Goal: Information Seeking & Learning: Learn about a topic

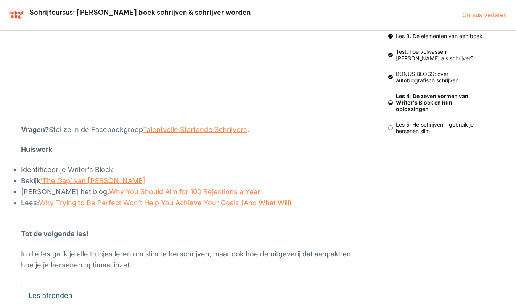
scroll to position [234, 0]
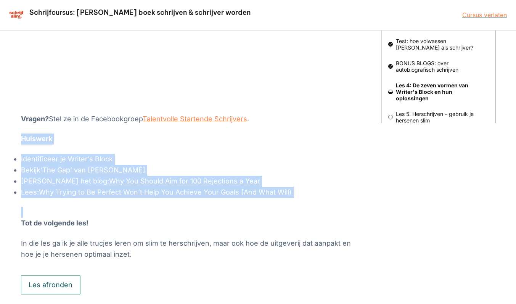
drag, startPoint x: 21, startPoint y: 138, endPoint x: 335, endPoint y: 201, distance: 320.2
click at [335, 201] on div "Iedereen krijgt vroeg of laat last van een schrijfkwaal. Dat is niet erg, en va…" at bounding box center [192, 70] width 343 height 380
copy div "Huiswerk Identificeer je Writer’s Block Bekijk ‘The Gap’ van Ira Glass Lees het…"
click at [189, 143] on p "Huiswerk" at bounding box center [192, 139] width 343 height 11
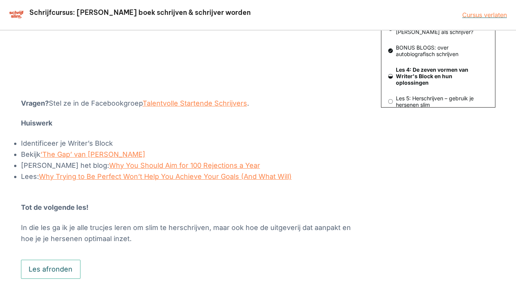
scroll to position [263, 0]
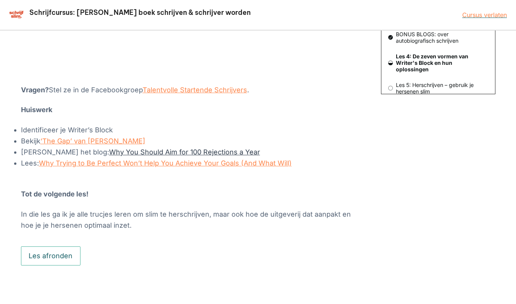
click at [113, 154] on link "Why You Should Aim for 100 Rejections a Year" at bounding box center [184, 152] width 151 height 8
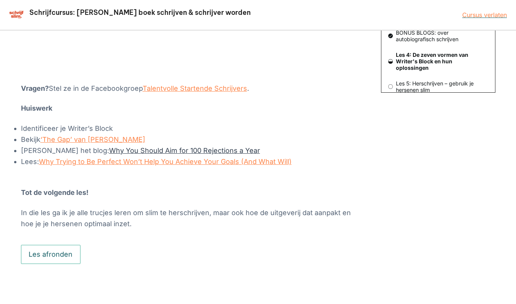
scroll to position [265, 0]
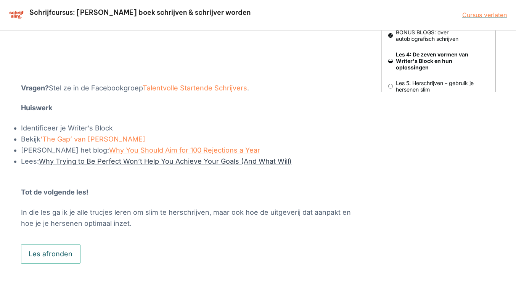
click at [111, 164] on link "Why Trying to Be Perfect Won’t Help You Achieve Your Goals (And What Will)" at bounding box center [165, 161] width 253 height 8
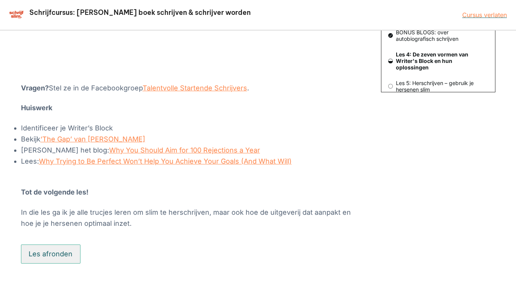
click at [47, 259] on button "Les afronden" at bounding box center [51, 253] width 60 height 19
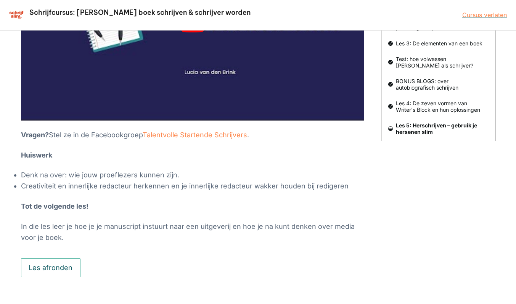
scroll to position [230, 0]
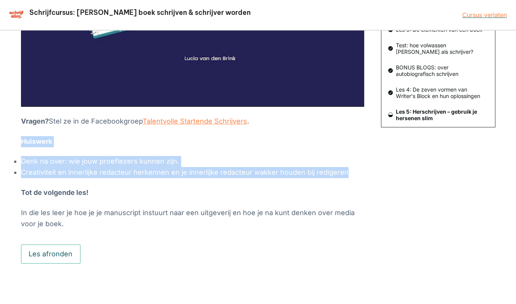
drag, startPoint x: 22, startPoint y: 142, endPoint x: 356, endPoint y: 169, distance: 335.2
click at [356, 169] on div "Als je gaat herschrijven gebruik je een heel ander deel van je hersenen. Leer e…" at bounding box center [192, 56] width 343 height 345
copy div "Huiswerk Denk na over: wie jouw proeflezers kunnen zijn. Creativiteit en innerl…"
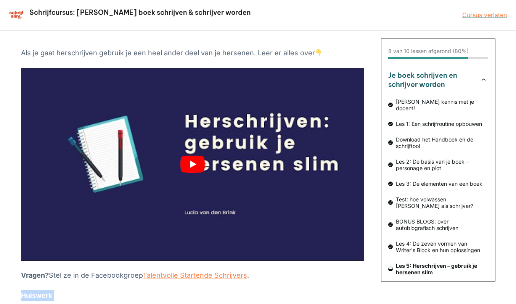
scroll to position [63, 0]
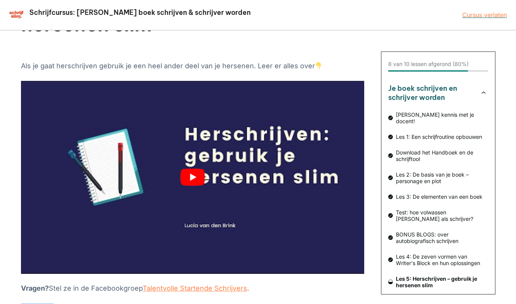
click at [194, 176] on button "play Youtube video" at bounding box center [192, 177] width 343 height 193
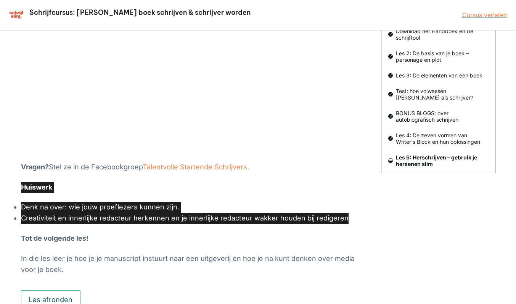
scroll to position [230, 0]
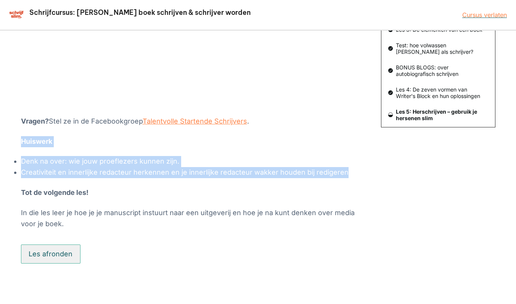
click at [51, 254] on button "Les afronden" at bounding box center [51, 253] width 60 height 19
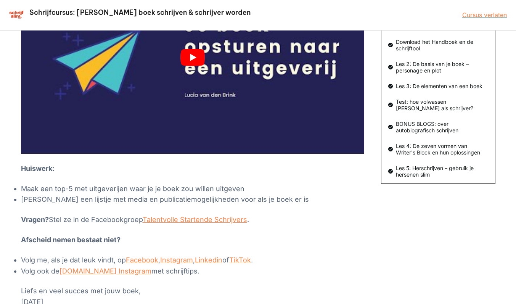
scroll to position [182, 0]
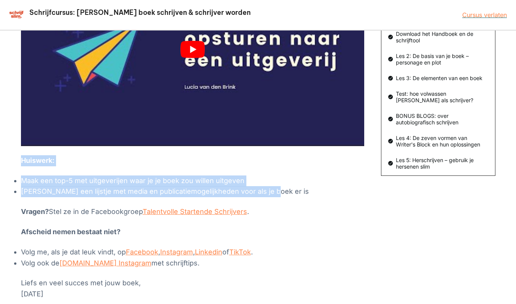
drag, startPoint x: 22, startPoint y: 160, endPoint x: 307, endPoint y: 188, distance: 286.2
click at [307, 188] on div "Je bent er! De laatste les. Huiswerk: Maak een top-5 met uitgeverijen waar je j…" at bounding box center [192, 116] width 343 height 367
click at [307, 188] on li "Maak een lijstje met media en publicatiemogelijkheden voor als je boek er is" at bounding box center [192, 191] width 343 height 11
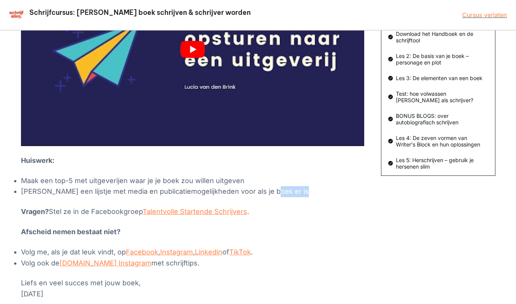
click at [307, 188] on li "Maak een lijstje met media en publicatiemogelijkheden voor als je boek er is" at bounding box center [192, 191] width 343 height 11
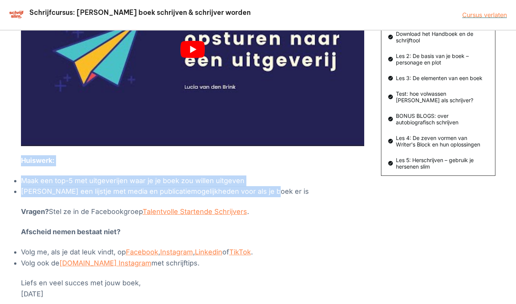
drag, startPoint x: 22, startPoint y: 160, endPoint x: 283, endPoint y: 191, distance: 262.3
click at [283, 191] on div "Je bent er! De laatste les. Huiswerk: Maak een top-5 met uitgeverijen waar je j…" at bounding box center [192, 116] width 343 height 367
copy div "Huiswerk: Maak een top-5 met uitgeverijen waar je je boek zou willen uitgeven M…"
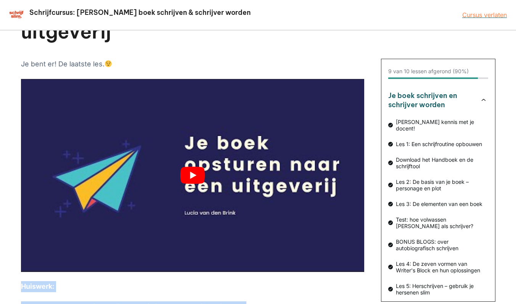
scroll to position [55, 0]
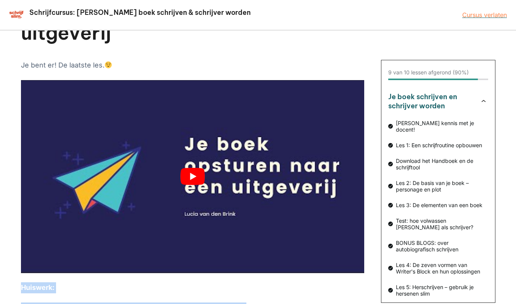
click at [194, 175] on button "play Youtube video" at bounding box center [192, 176] width 343 height 193
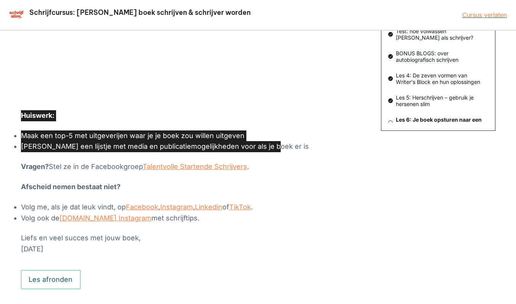
scroll to position [229, 0]
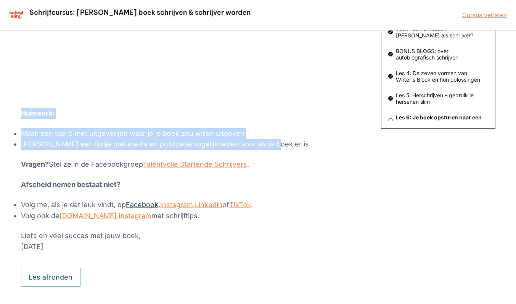
click at [148, 205] on link "Facebook" at bounding box center [142, 205] width 32 height 8
click at [212, 204] on link "Linkedin" at bounding box center [208, 205] width 27 height 8
click at [139, 217] on link "Schrijfslim.academy Instagram" at bounding box center [106, 216] width 92 height 8
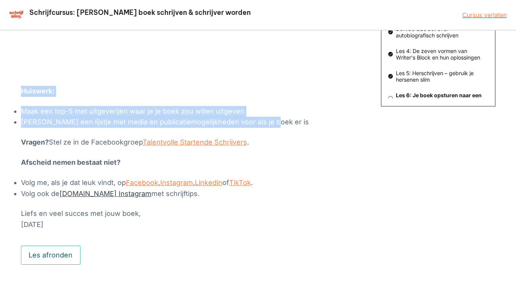
scroll to position [252, 0]
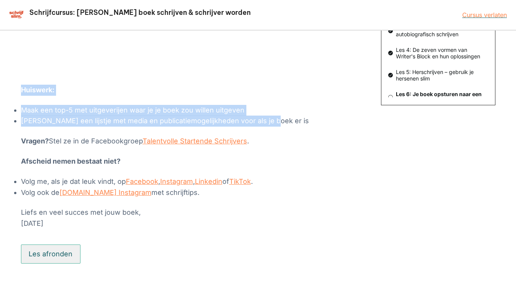
click at [67, 257] on button "Les afronden" at bounding box center [51, 253] width 60 height 19
click at [67, 257] on div "Les afronden" at bounding box center [51, 253] width 60 height 19
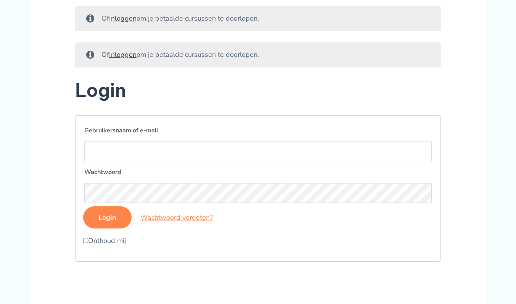
scroll to position [112, 0]
type input "[EMAIL_ADDRESS][DOMAIN_NAME]"
click at [114, 224] on input "Login" at bounding box center [107, 217] width 48 height 22
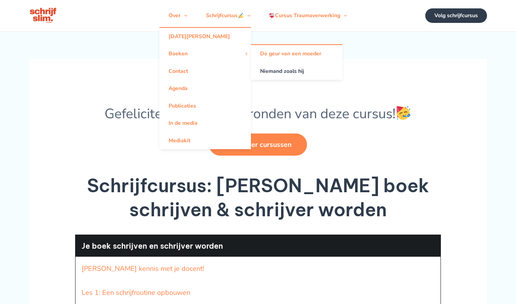
click at [286, 79] on link "Niemand zoals hij" at bounding box center [297, 71] width 92 height 17
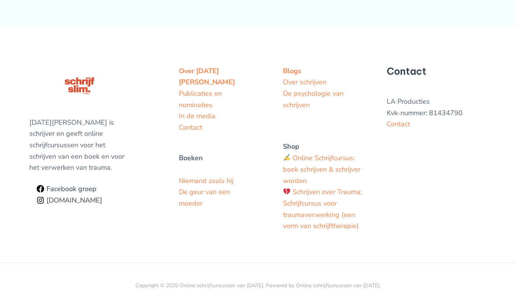
scroll to position [659, 0]
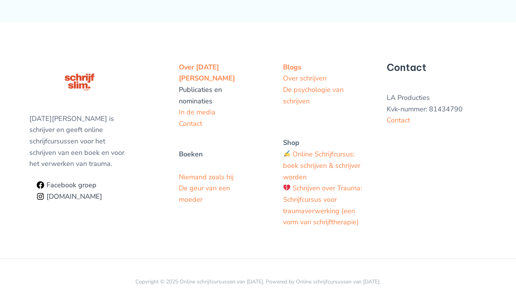
click at [211, 86] on link "Publicaties en nominaties" at bounding box center [200, 95] width 43 height 21
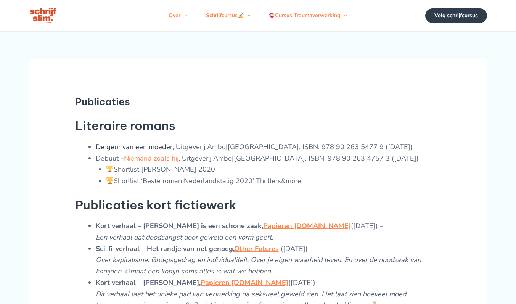
click at [141, 151] on link "De geur van een moeder" at bounding box center [134, 146] width 77 height 9
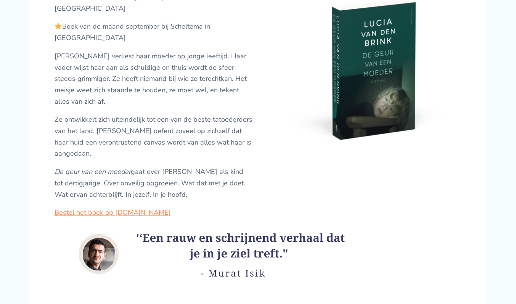
scroll to position [142, 0]
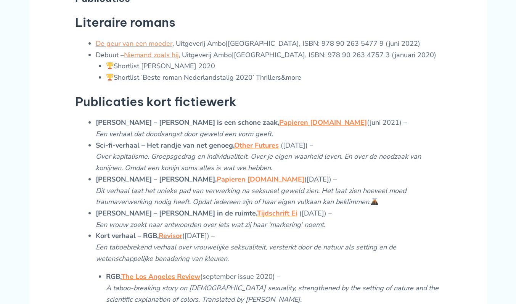
scroll to position [111, 0]
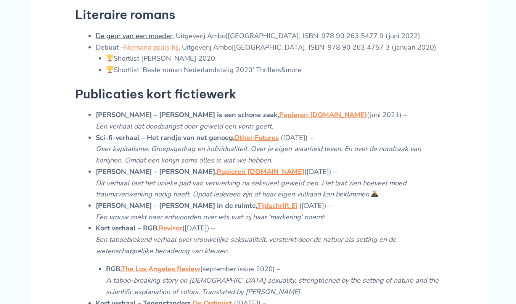
click at [135, 40] on link "De geur van een moeder" at bounding box center [134, 35] width 77 height 9
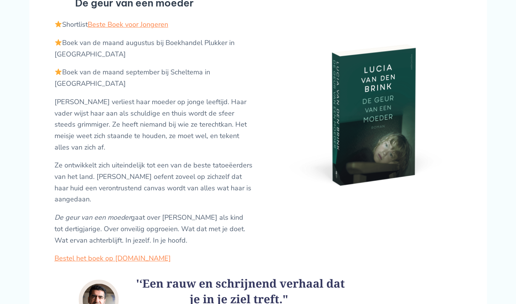
scroll to position [124, 0]
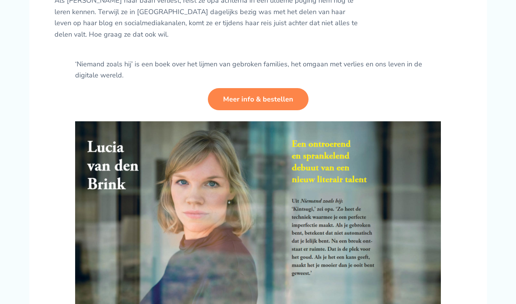
scroll to position [269, 0]
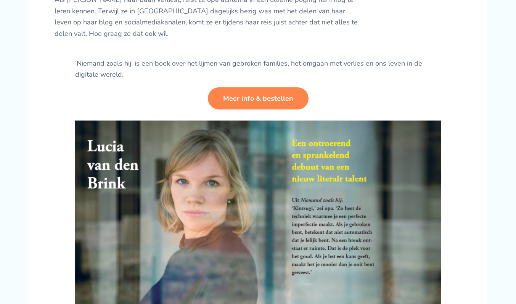
click at [252, 97] on link "Meer info & bestellen" at bounding box center [258, 98] width 101 height 22
